Goal: Task Accomplishment & Management: Manage account settings

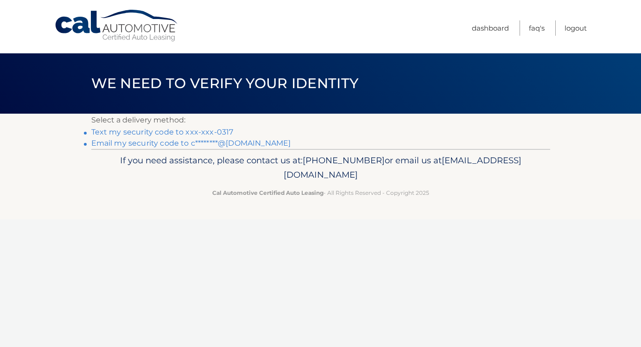
click at [139, 133] on link "Text my security code to xxx-xxx-0317" at bounding box center [162, 131] width 142 height 9
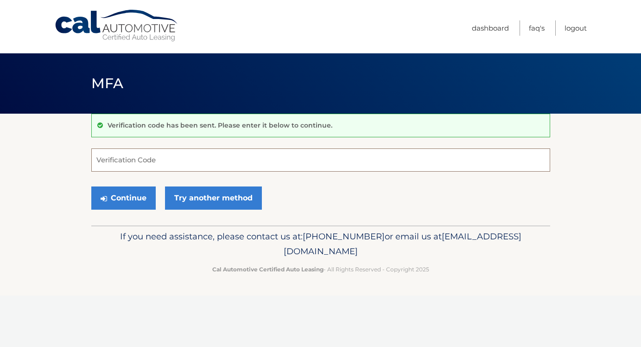
click at [145, 159] on input "Verification Code" at bounding box center [320, 159] width 459 height 23
type input "327208"
click at [125, 195] on button "Continue" at bounding box center [123, 197] width 64 height 23
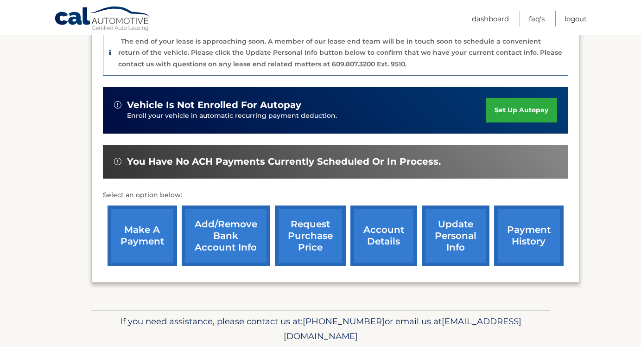
scroll to position [253, 0]
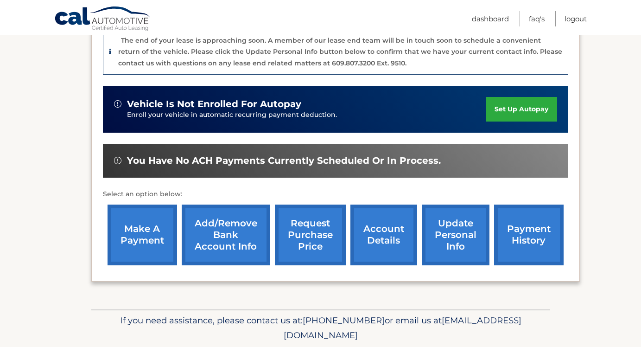
click at [524, 215] on link "payment history" at bounding box center [528, 234] width 69 height 61
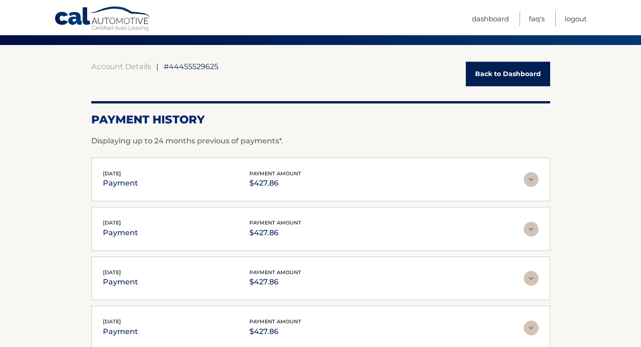
scroll to position [70, 0]
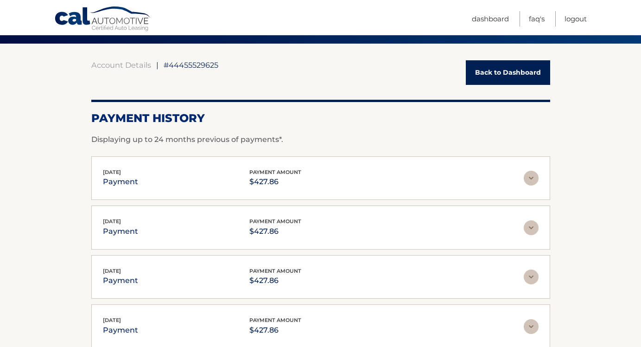
click at [533, 177] on img at bounding box center [531, 178] width 15 height 15
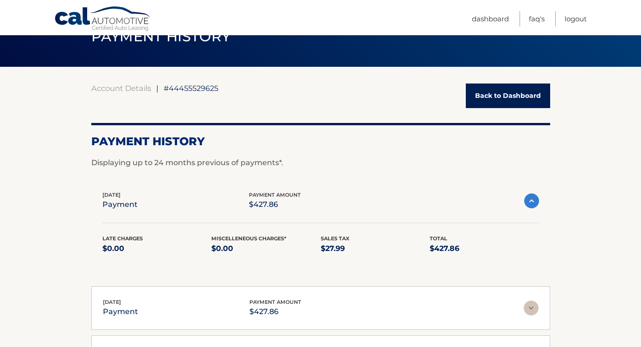
scroll to position [38, 0]
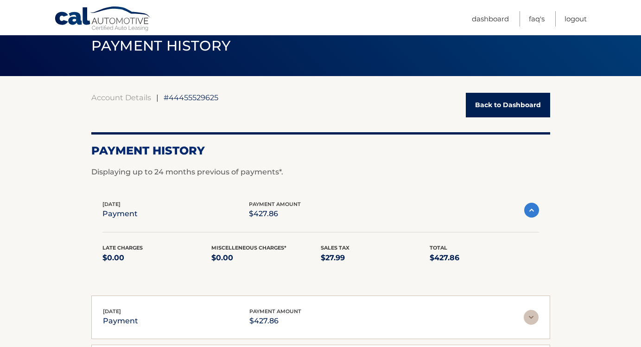
click at [528, 101] on link "Back to Dashboard" at bounding box center [508, 105] width 84 height 25
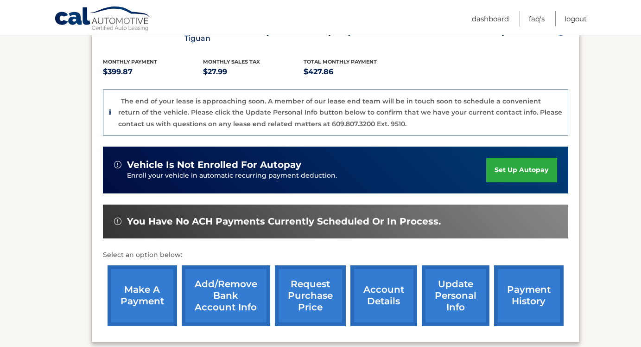
scroll to position [193, 0]
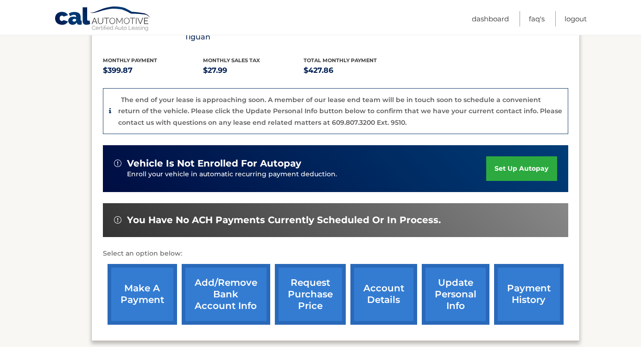
click at [140, 282] on link "make a payment" at bounding box center [141, 294] width 69 height 61
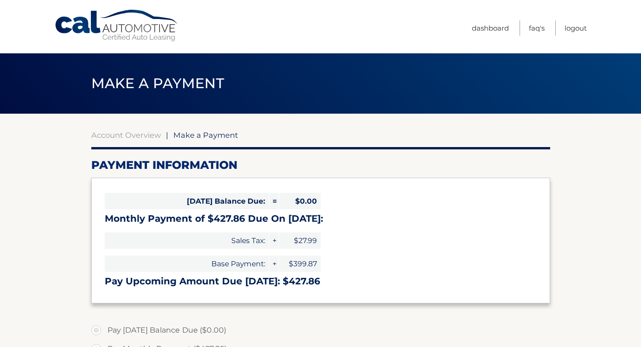
select select "MTc4YzNjODktMjgwYS00OTE4LThiYWQtNzZmNDdlMGZlMGU2"
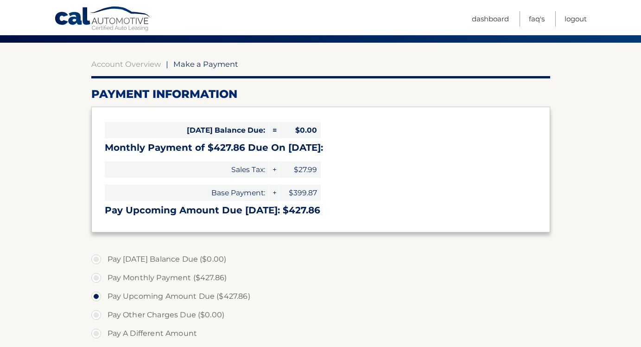
scroll to position [70, 0]
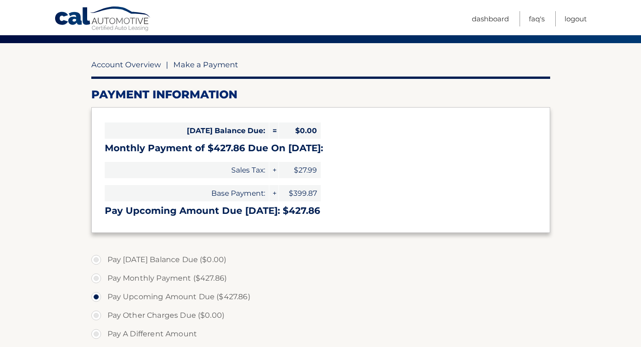
click at [149, 65] on link "Account Overview" at bounding box center [125, 64] width 69 height 9
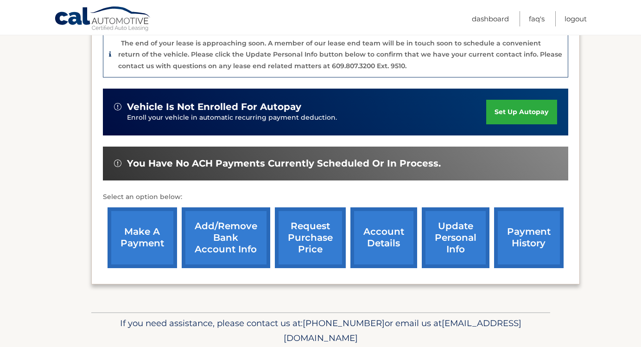
scroll to position [251, 0]
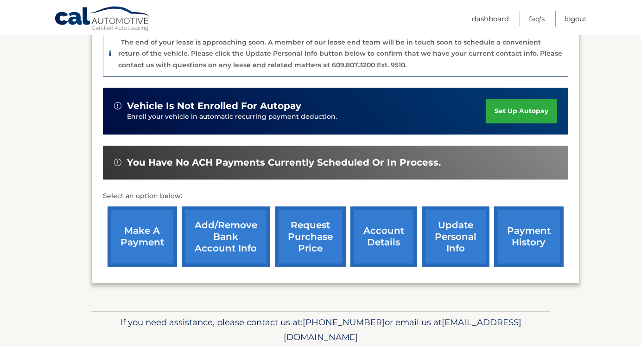
click at [375, 225] on link "account details" at bounding box center [383, 236] width 67 height 61
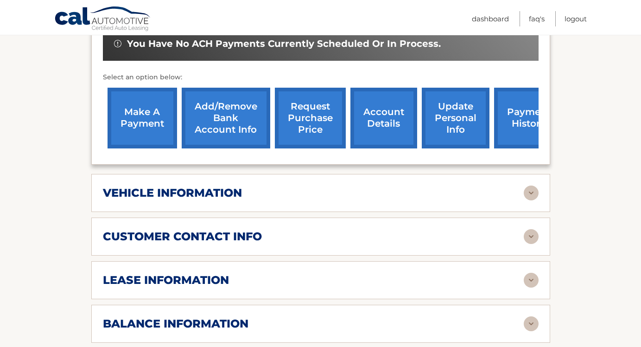
scroll to position [328, 0]
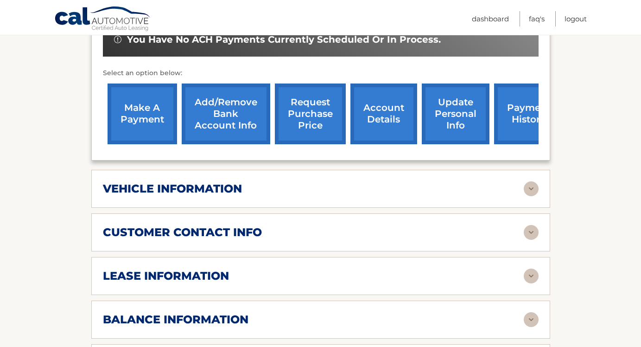
drag, startPoint x: 527, startPoint y: 274, endPoint x: 530, endPoint y: 278, distance: 5.4
click at [527, 274] on img at bounding box center [531, 275] width 15 height 15
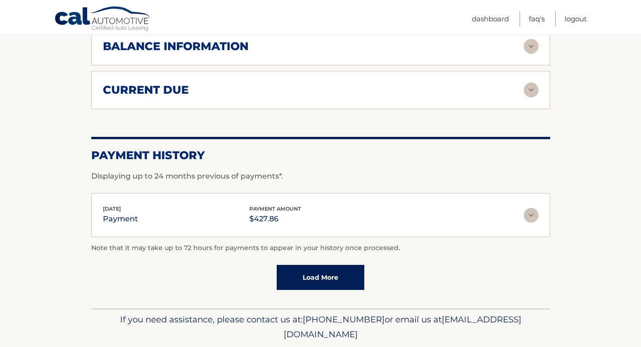
scroll to position [779, 0]
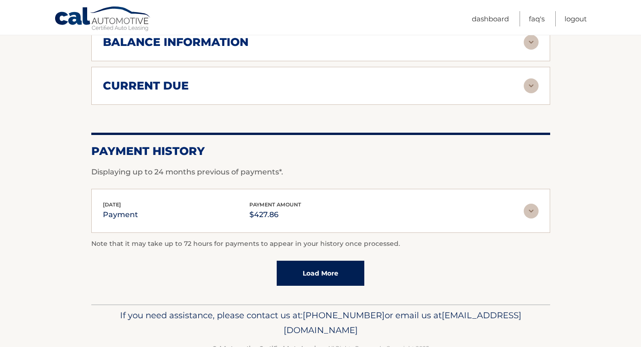
click at [340, 278] on link "Load More" at bounding box center [321, 272] width 88 height 25
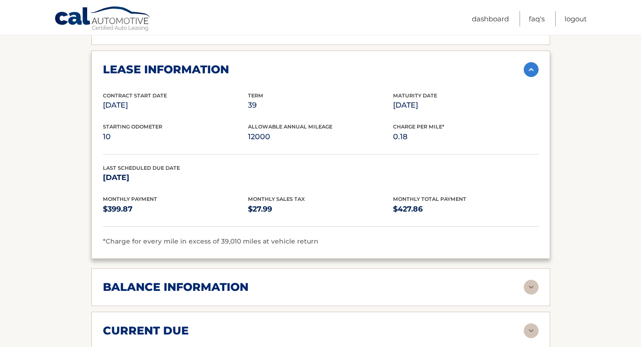
scroll to position [535, 0]
click at [552, 72] on section "Account Details | #44455529625 Back to Dashboard Manage Your Lease lease accoun…" at bounding box center [320, 187] width 641 height 1216
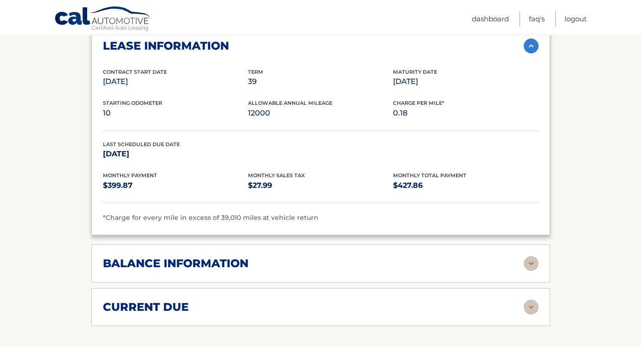
scroll to position [561, 0]
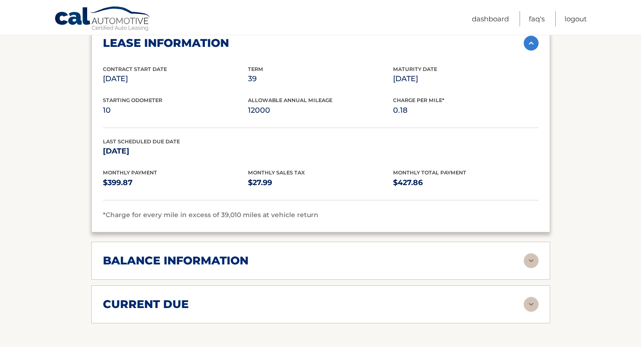
click at [531, 257] on img at bounding box center [531, 260] width 15 height 15
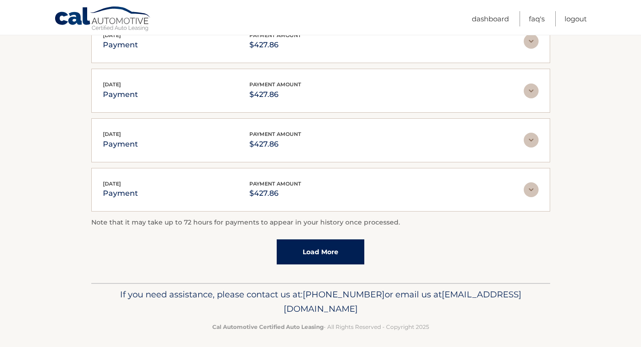
scroll to position [1159, 0]
click at [316, 251] on link "Load More" at bounding box center [321, 252] width 88 height 25
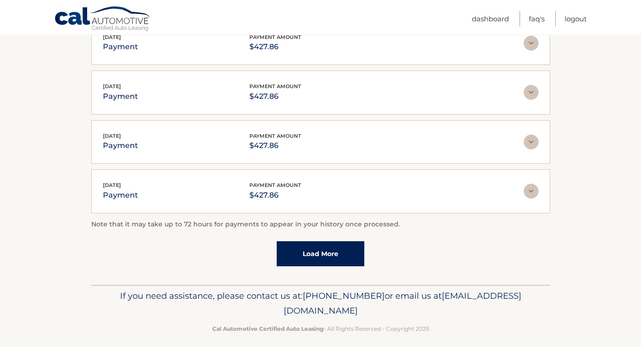
click at [315, 252] on link "Load More" at bounding box center [321, 253] width 88 height 25
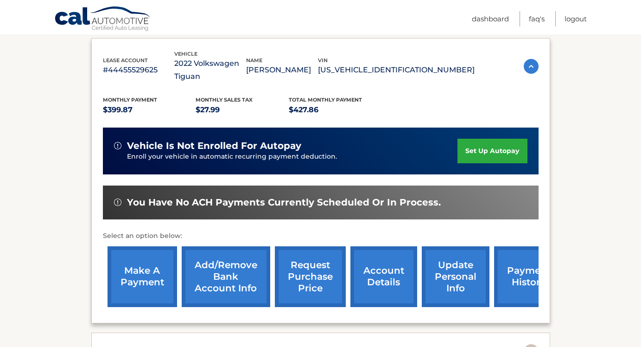
scroll to position [167, 0]
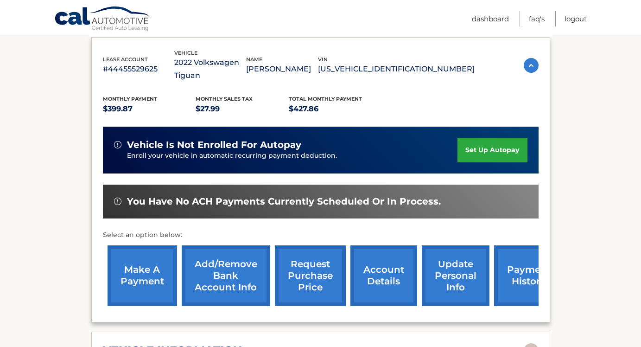
click at [404, 282] on link "account details" at bounding box center [383, 275] width 67 height 61
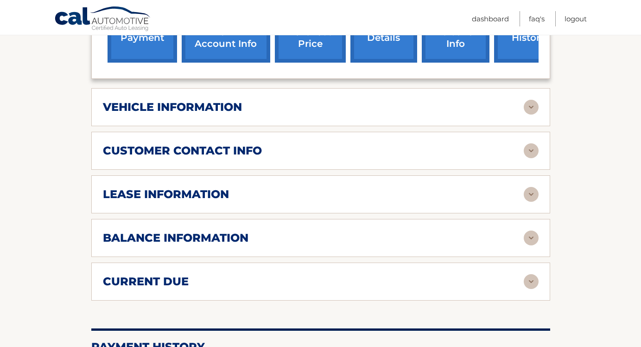
scroll to position [414, 0]
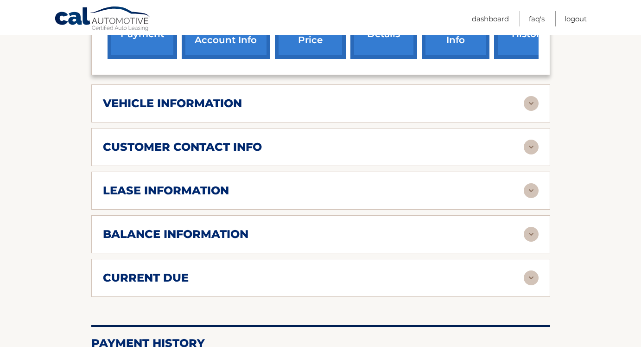
click at [531, 230] on img at bounding box center [531, 234] width 15 height 15
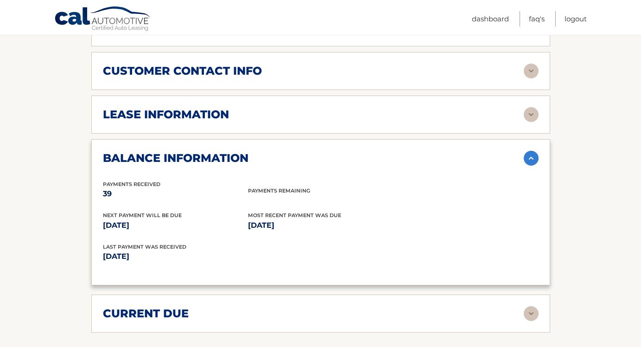
scroll to position [493, 0]
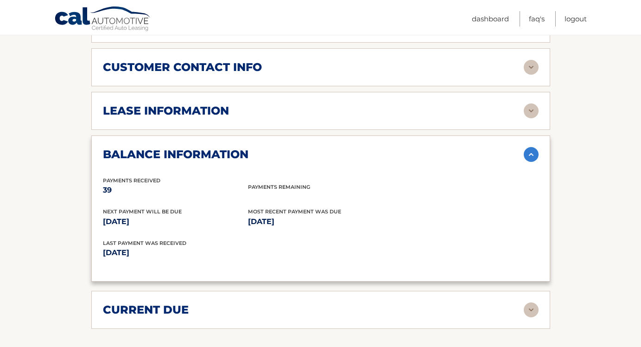
click at [526, 310] on img at bounding box center [531, 309] width 15 height 15
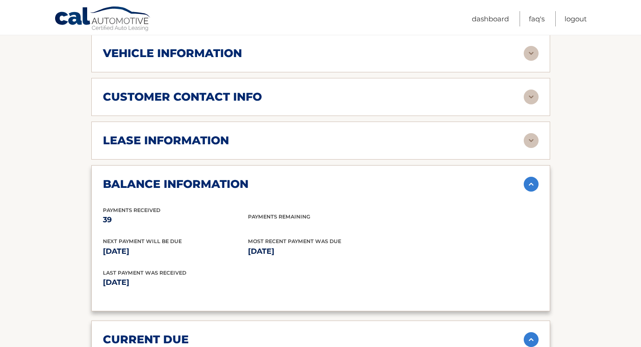
scroll to position [454, 0]
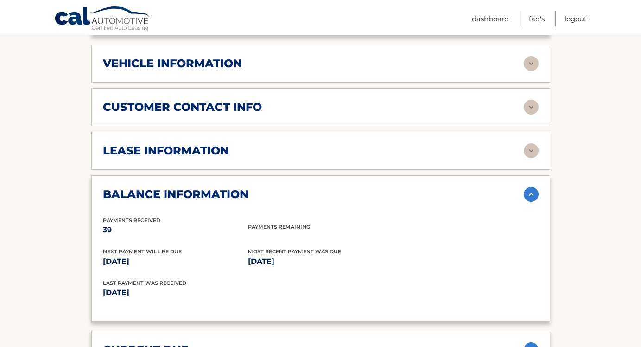
click at [532, 148] on img at bounding box center [531, 150] width 15 height 15
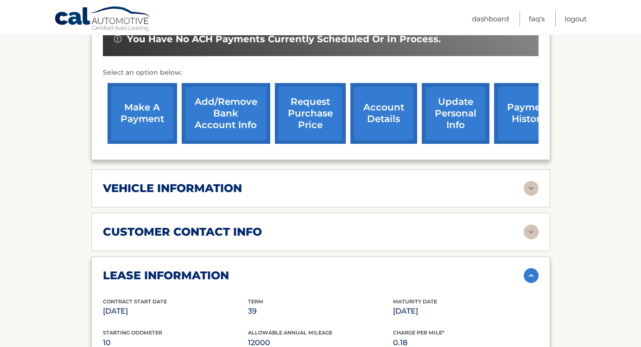
scroll to position [329, 0]
click at [532, 184] on img at bounding box center [531, 188] width 15 height 15
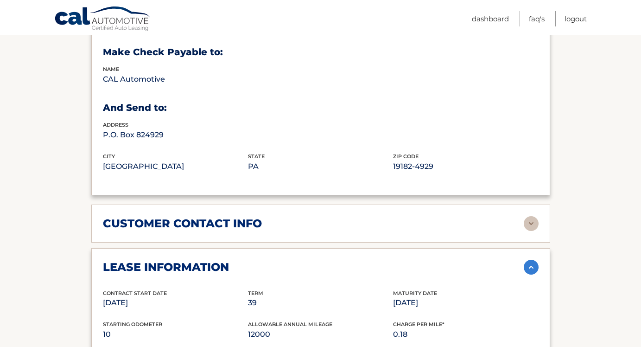
scroll to position [562, 0]
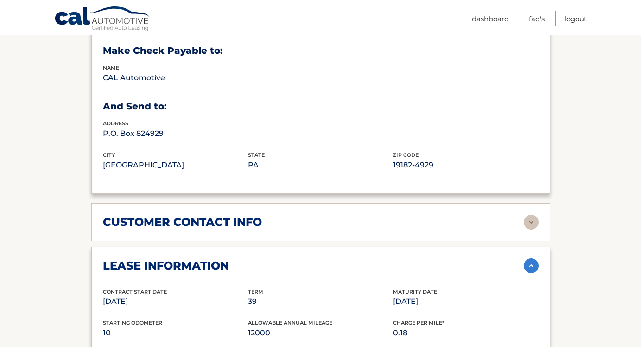
click at [530, 220] on img at bounding box center [531, 222] width 15 height 15
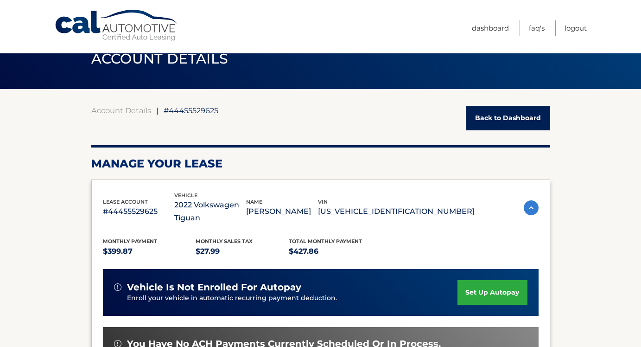
scroll to position [23, 0]
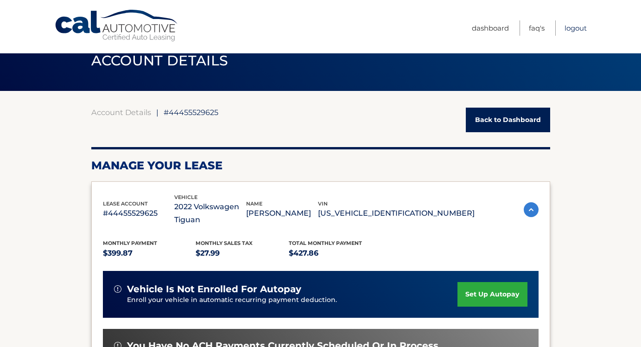
click at [576, 24] on link "Logout" at bounding box center [575, 27] width 22 height 15
